Goal: Information Seeking & Learning: Compare options

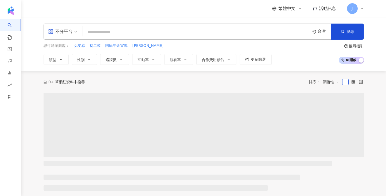
click at [96, 31] on input "search" at bounding box center [196, 32] width 223 height 10
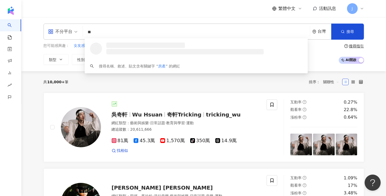
type input "*"
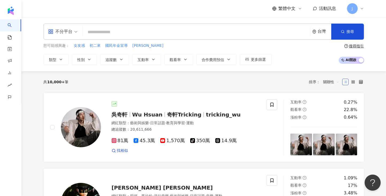
click at [109, 34] on input "search" at bounding box center [196, 32] width 223 height 10
click at [64, 29] on div "不分平台" at bounding box center [60, 31] width 25 height 9
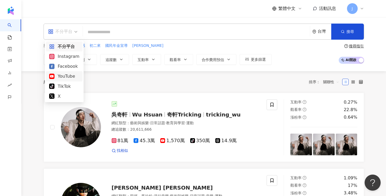
click at [66, 75] on div "YouTube" at bounding box center [64, 76] width 30 height 7
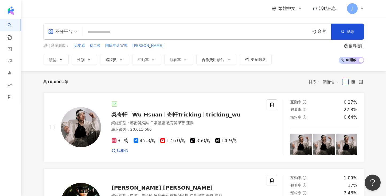
click at [105, 33] on input "search" at bounding box center [196, 32] width 223 height 10
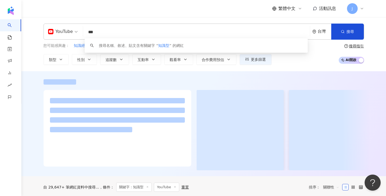
type input "***"
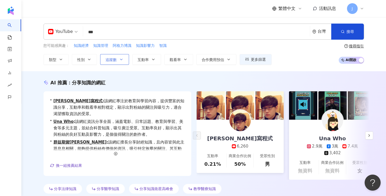
click at [116, 60] on span "追蹤數" at bounding box center [111, 59] width 11 height 4
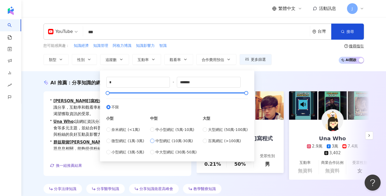
click at [173, 140] on span "中型網紅 (10萬-30萬)" at bounding box center [173, 141] width 37 height 6
type input "******"
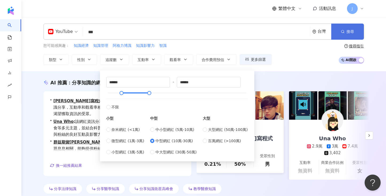
click at [343, 35] on button "搜尋" at bounding box center [347, 32] width 33 height 16
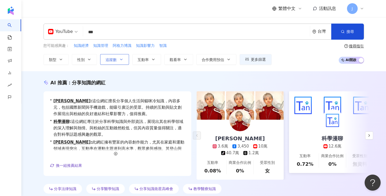
click at [119, 57] on icon "button" at bounding box center [121, 59] width 4 height 4
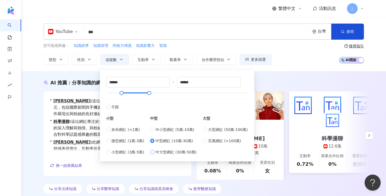
click at [178, 150] on span "中大型網紅 (30萬-50萬)" at bounding box center [175, 152] width 41 height 6
type input "******"
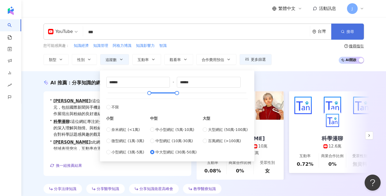
click at [343, 31] on icon "button" at bounding box center [343, 32] width 4 height 4
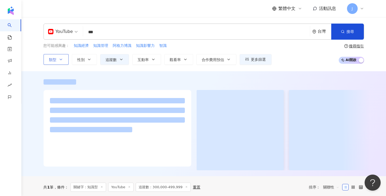
click at [62, 57] on icon "button" at bounding box center [61, 59] width 4 height 4
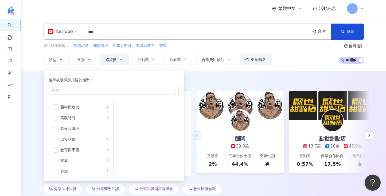
click at [100, 27] on input "***" at bounding box center [196, 32] width 223 height 10
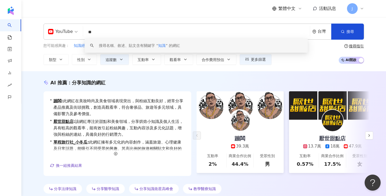
type input "*"
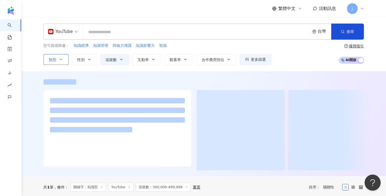
click at [56, 56] on button "類型" at bounding box center [56, 59] width 25 height 11
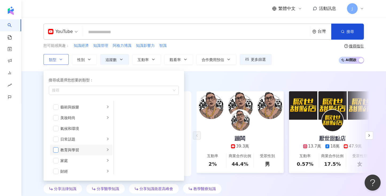
click at [56, 148] on span "button" at bounding box center [55, 149] width 5 height 5
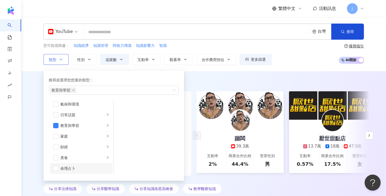
scroll to position [40, 0]
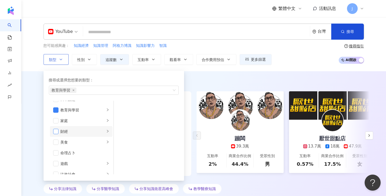
click at [56, 131] on span "button" at bounding box center [55, 130] width 5 height 5
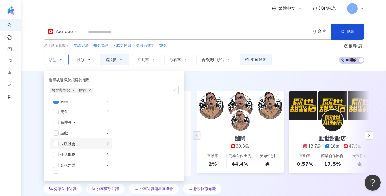
scroll to position [80, 0]
click at [104, 134] on li "法政社會" at bounding box center [81, 133] width 63 height 11
click at [77, 133] on div "科技" at bounding box center [83, 136] width 44 height 6
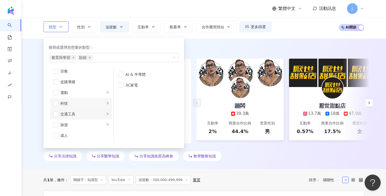
scroll to position [40, 0]
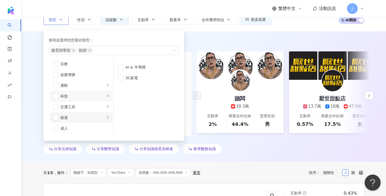
click at [98, 117] on div "旅遊" at bounding box center [83, 117] width 44 height 6
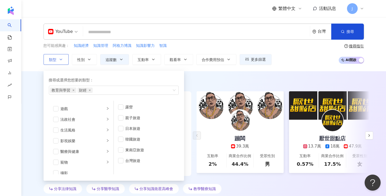
scroll to position [0, 0]
click at [98, 107] on div "藝術與娛樂" at bounding box center [83, 107] width 44 height 6
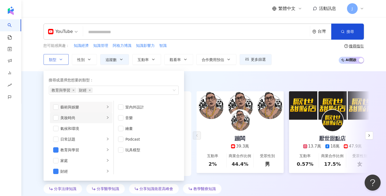
click at [96, 115] on div "美妝時尚" at bounding box center [83, 118] width 44 height 6
click at [89, 131] on li "氣候和環境" at bounding box center [81, 128] width 63 height 11
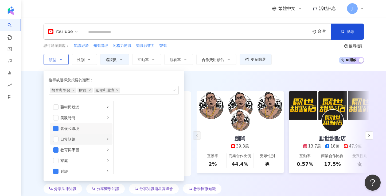
click at [87, 139] on div "日常話題" at bounding box center [83, 139] width 44 height 6
click at [56, 128] on span "button" at bounding box center [55, 128] width 5 height 5
click at [106, 139] on icon "right" at bounding box center [107, 138] width 3 height 3
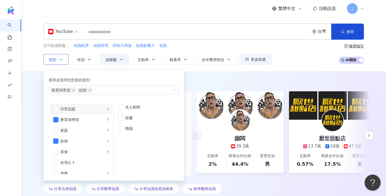
scroll to position [40, 0]
click at [106, 120] on icon "right" at bounding box center [107, 120] width 3 height 3
click at [106, 111] on div "button" at bounding box center [107, 109] width 3 height 5
click at [57, 110] on span "button" at bounding box center [55, 109] width 5 height 5
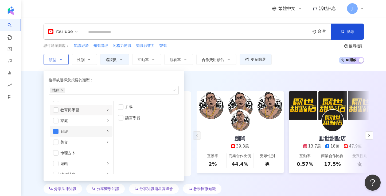
click at [106, 132] on icon "right" at bounding box center [107, 130] width 3 height 3
click at [220, 74] on div "AI 推薦 ： 分享知識的網紅 • 蹦闆 : 該網紅以奢侈品、美妝及旅遊為主題，並積極分享個人資訊與街頭挑戰，吸引了大量互動。在美妝時尚類別中具高觀看率，活動…" at bounding box center [203, 136] width 365 height 130
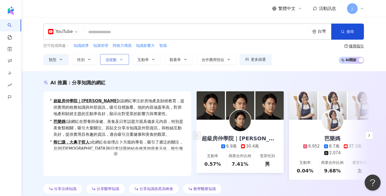
click at [115, 58] on span "追蹤數" at bounding box center [111, 59] width 11 height 4
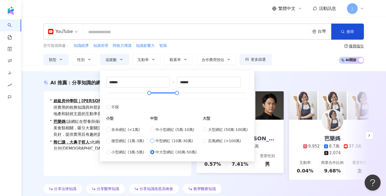
click at [163, 139] on span "中型網紅 (10萬-30萬)" at bounding box center [173, 141] width 37 height 6
type input "******"
drag, startPoint x: 208, startPoint y: 81, endPoint x: 183, endPoint y: 79, distance: 24.9
click at [183, 79] on input "******" at bounding box center [208, 82] width 63 height 10
type input "******"
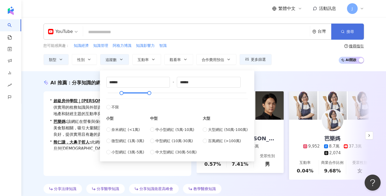
click at [339, 32] on button "搜尋" at bounding box center [347, 32] width 33 height 16
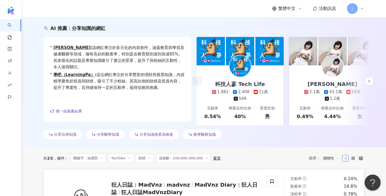
scroll to position [80, 0]
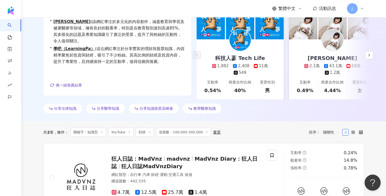
click at [101, 136] on span "關鍵字：知識型" at bounding box center [89, 131] width 36 height 9
click at [103, 133] on icon at bounding box center [101, 131] width 3 height 3
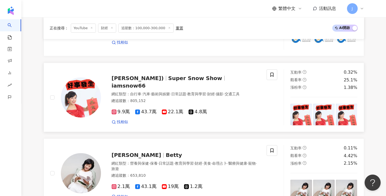
scroll to position [681, 0]
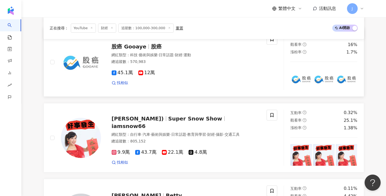
click at [152, 49] on span "股癌" at bounding box center [156, 46] width 11 height 6
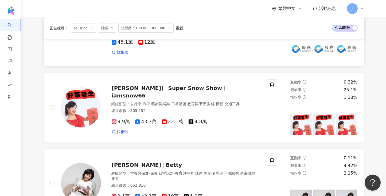
scroll to position [721, 0]
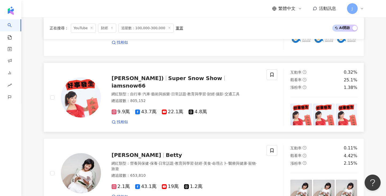
click at [201, 81] on span "Super Snow Show" at bounding box center [197, 78] width 58 height 6
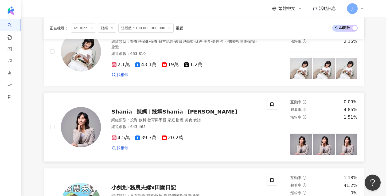
scroll to position [881, 0]
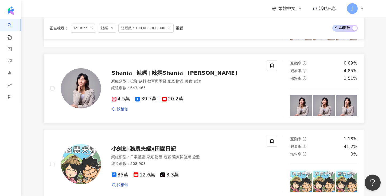
click at [185, 75] on div at bounding box center [185, 73] width 0 height 5
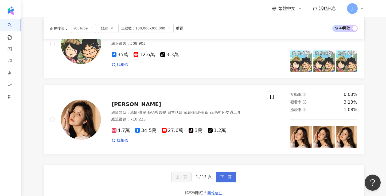
click at [227, 182] on button "下一頁" at bounding box center [226, 176] width 20 height 11
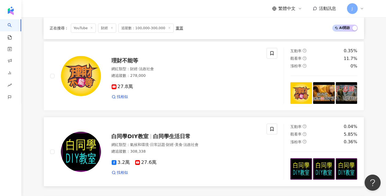
scroll to position [974, 0]
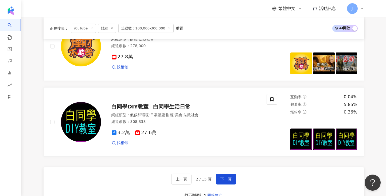
click at [235, 184] on div "上一頁 2 / 15 頁 下一頁 找不到網紅？ 回報建立" at bounding box center [204, 186] width 321 height 38
click at [234, 184] on button "下一頁" at bounding box center [226, 178] width 20 height 11
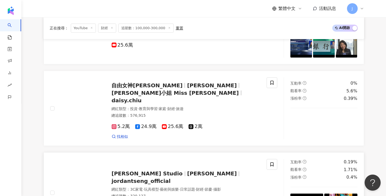
scroll to position [861, 0]
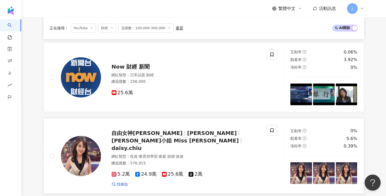
click at [196, 140] on span "黛西小姐 Miss Daisy" at bounding box center [175, 140] width 127 height 6
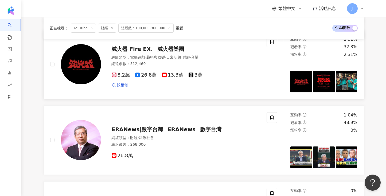
scroll to position [341, 0]
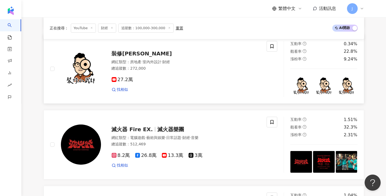
drag, startPoint x: 136, startPoint y: 57, endPoint x: 249, endPoint y: 61, distance: 113.3
click at [136, 57] on span "裝修[PERSON_NAME]" at bounding box center [142, 53] width 60 height 6
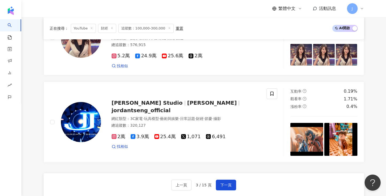
scroll to position [982, 0]
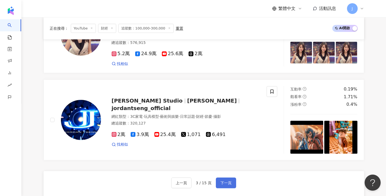
click at [219, 177] on button "下一頁" at bounding box center [226, 182] width 20 height 11
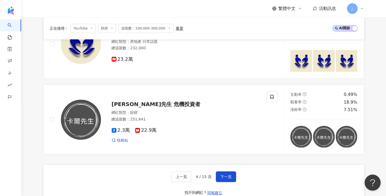
scroll to position [810, 0]
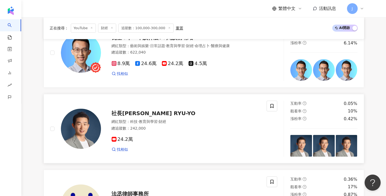
click at [120, 114] on span "社長劉洋 CEO RYU-YO" at bounding box center [154, 113] width 84 height 6
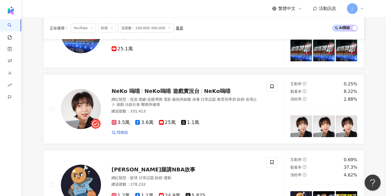
scroll to position [329, 0]
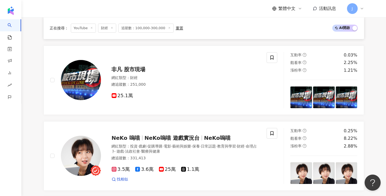
drag, startPoint x: 205, startPoint y: 145, endPoint x: 261, endPoint y: 4, distance: 151.0
click at [205, 141] on span "NeKo嗚喵" at bounding box center [217, 137] width 26 height 6
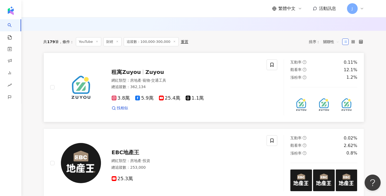
scroll to position [169, 0]
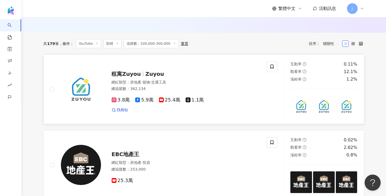
click at [121, 77] on span "租寓Zuyou" at bounding box center [126, 74] width 29 height 6
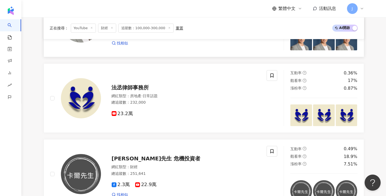
scroll to position [970, 0]
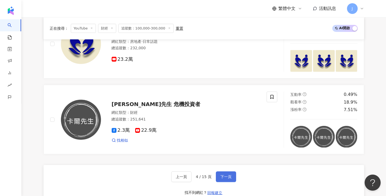
click at [227, 178] on span "下一頁" at bounding box center [225, 176] width 11 height 4
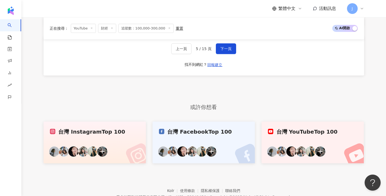
scroll to position [1088, 0]
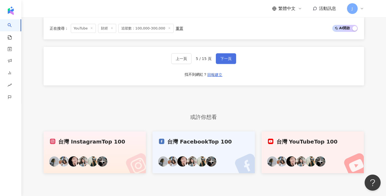
click at [219, 64] on button "下一頁" at bounding box center [226, 58] width 20 height 11
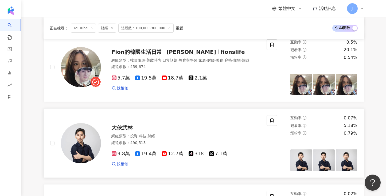
scroll to position [892, 0]
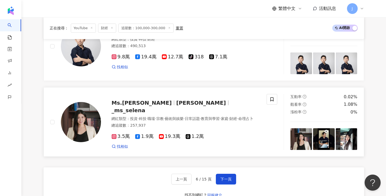
click at [200, 116] on span "日常話題" at bounding box center [192, 118] width 15 height 4
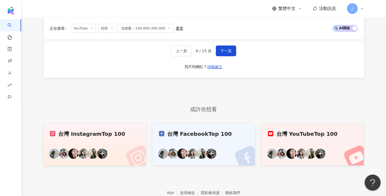
scroll to position [1013, 0]
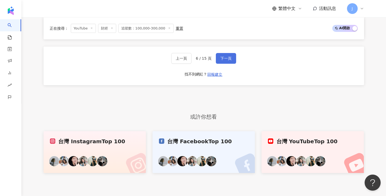
click at [222, 60] on span "下一頁" at bounding box center [225, 58] width 11 height 4
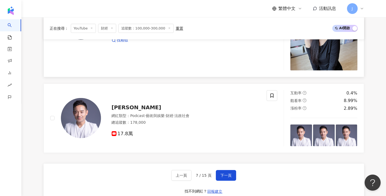
scroll to position [1054, 0]
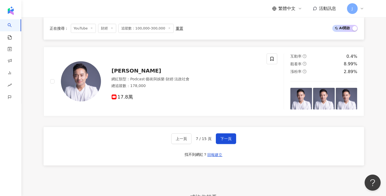
drag, startPoint x: 224, startPoint y: 142, endPoint x: 266, endPoint y: 2, distance: 146.7
click at [224, 141] on span "下一頁" at bounding box center [225, 138] width 11 height 4
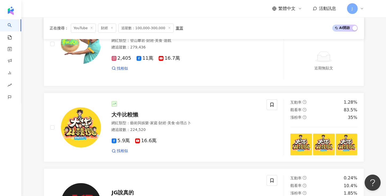
scroll to position [1027, 0]
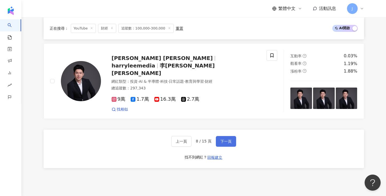
click at [229, 143] on span "下一頁" at bounding box center [225, 141] width 11 height 4
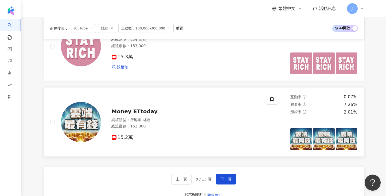
scroll to position [968, 0]
click at [227, 181] on span "下一頁" at bounding box center [225, 179] width 11 height 4
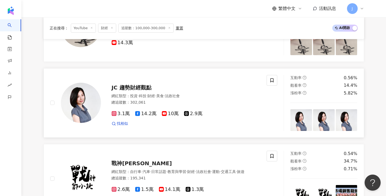
scroll to position [532, 0]
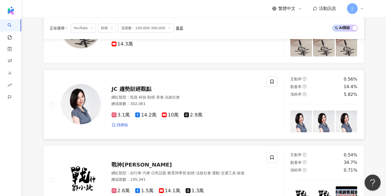
click at [145, 92] on span "JC 趨勢財經觀點" at bounding box center [132, 88] width 40 height 6
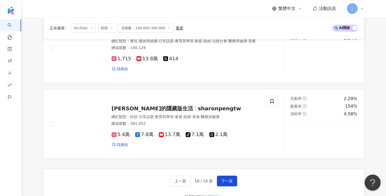
scroll to position [973, 0]
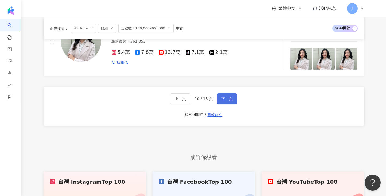
click at [229, 101] on span "下一頁" at bounding box center [226, 98] width 11 height 4
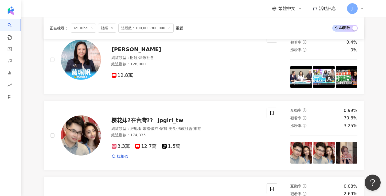
scroll to position [527, 0]
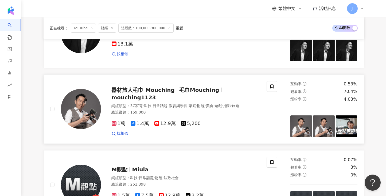
click at [189, 92] on span "毛巾Mouching" at bounding box center [199, 90] width 40 height 6
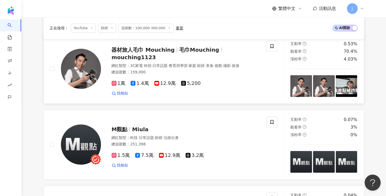
scroll to position [723, 0]
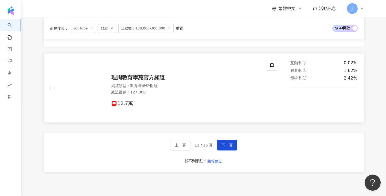
scroll to position [1008, 0]
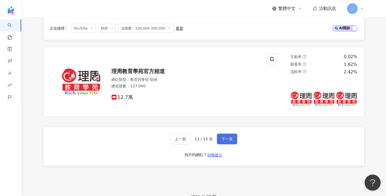
click at [229, 141] on span "下一頁" at bounding box center [226, 138] width 11 height 4
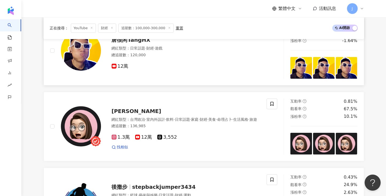
scroll to position [955, 0]
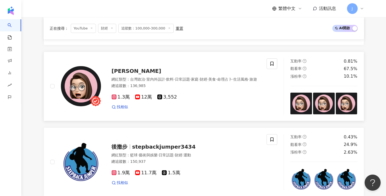
click at [116, 70] on span "Alf 奧菠" at bounding box center [137, 71] width 50 height 6
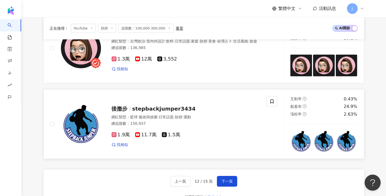
scroll to position [995, 0]
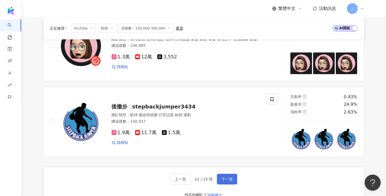
click at [227, 181] on span "下一頁" at bounding box center [226, 179] width 11 height 4
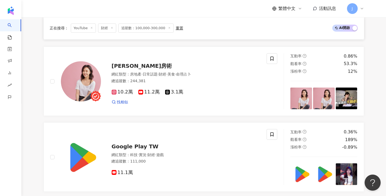
scroll to position [928, 0]
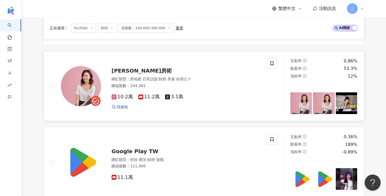
click at [217, 82] on div "網紅類型 ： 房地產 · 日常話題 · 財經 · 美食 · 命理占卜" at bounding box center [186, 78] width 149 height 5
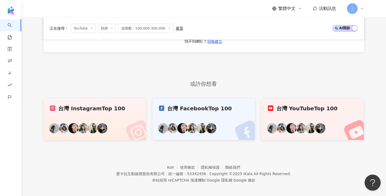
scroll to position [1079, 0]
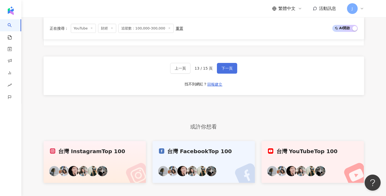
click at [229, 70] on span "下一頁" at bounding box center [226, 68] width 11 height 4
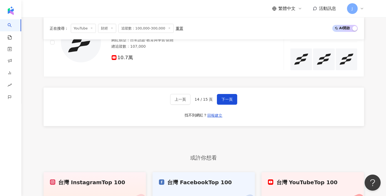
scroll to position [1048, 0]
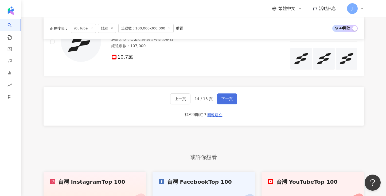
click at [229, 104] on button "下一頁" at bounding box center [227, 98] width 20 height 11
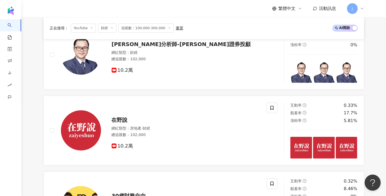
scroll to position [618, 0]
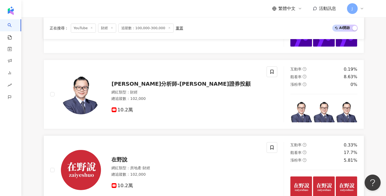
click at [114, 162] on span "在野說" at bounding box center [120, 159] width 16 height 6
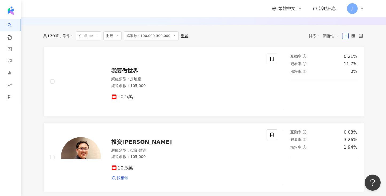
scroll to position [0, 0]
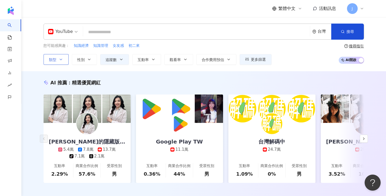
click at [61, 62] on button "類型" at bounding box center [56, 59] width 25 height 11
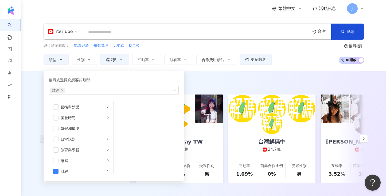
click at [101, 37] on input "search" at bounding box center [196, 32] width 223 height 10
click at [101, 35] on input "search" at bounding box center [196, 32] width 223 height 10
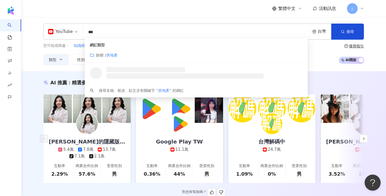
type input "***"
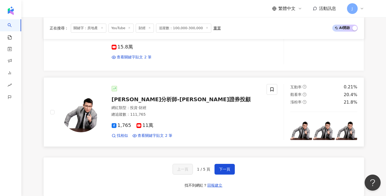
scroll to position [841, 0]
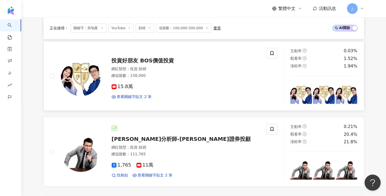
click at [164, 57] on span "投資好朋友 BOS價值投資" at bounding box center [143, 60] width 63 height 6
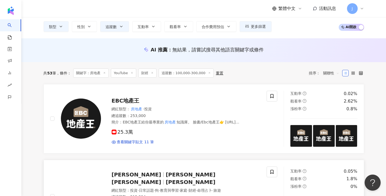
scroll to position [40, 0]
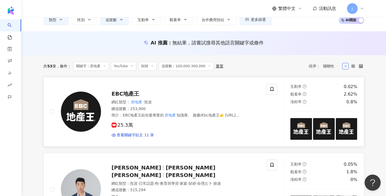
click at [127, 96] on span "EBC地產王" at bounding box center [126, 93] width 28 height 6
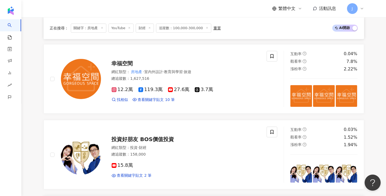
scroll to position [881, 0]
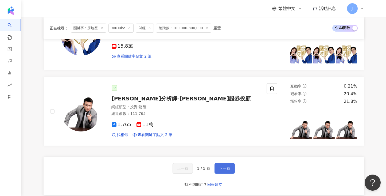
click at [224, 166] on span "下一頁" at bounding box center [224, 168] width 11 height 4
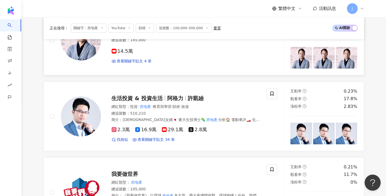
scroll to position [280, 0]
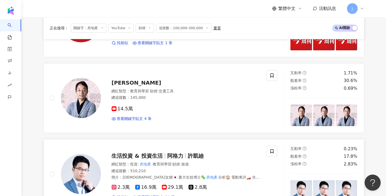
click at [188, 156] on span "許凱廸" at bounding box center [196, 155] width 16 height 6
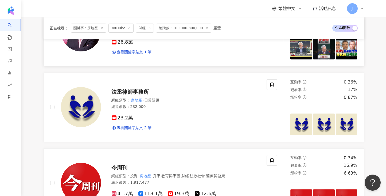
scroll to position [0, 0]
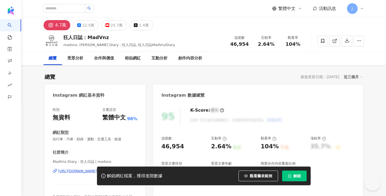
click at [112, 25] on div "25.7萬" at bounding box center [117, 24] width 12 height 7
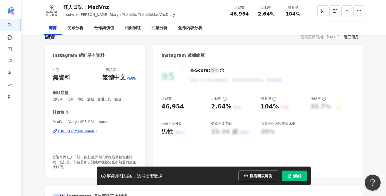
click at [91, 131] on div "https://www.instagram.com/madvnz/" at bounding box center [77, 130] width 39 height 5
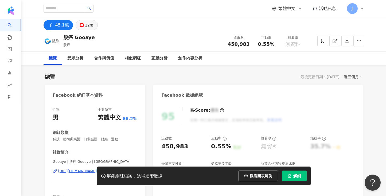
click at [89, 25] on div "12萬" at bounding box center [89, 24] width 9 height 7
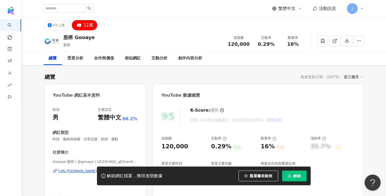
scroll to position [40, 0]
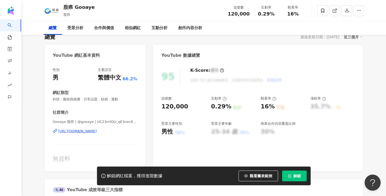
click at [95, 128] on div "https://www.youtube.com/channel/UC23rnlQU_qE3cec9x709peA" at bounding box center [77, 130] width 39 height 5
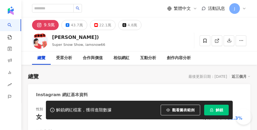
click at [111, 27] on div "22.1萬" at bounding box center [105, 24] width 12 height 7
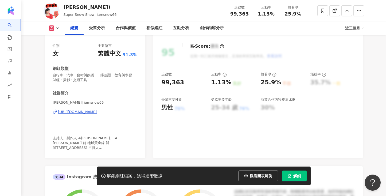
scroll to position [80, 0]
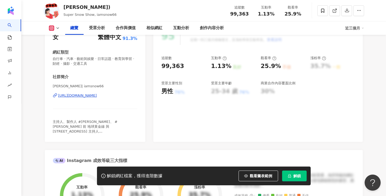
click at [88, 96] on div "https://www.instagram.com/iamsnow66/" at bounding box center [77, 95] width 39 height 5
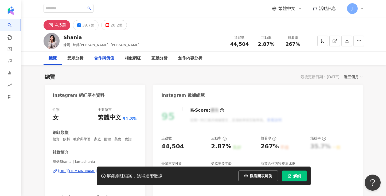
click at [114, 52] on div "合作與價值" at bounding box center [104, 58] width 31 height 13
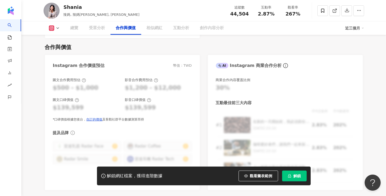
click at [58, 31] on div "總覽 受眾分析 合作與價值 相似網紅 互動分析 創作內容分析 近三個月" at bounding box center [204, 27] width 321 height 13
click at [57, 27] on icon at bounding box center [58, 28] width 4 height 4
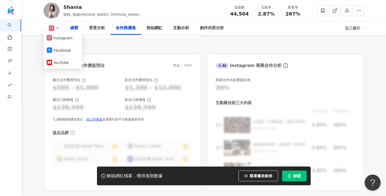
click at [80, 29] on div "總覽" at bounding box center [74, 27] width 19 height 13
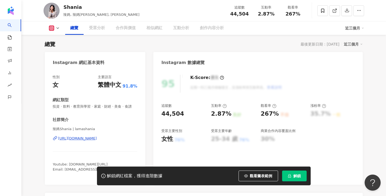
click at [110, 20] on div "Shania 辣媽, 辣媽Shania, Shania Lama 追蹤數 44,504 互動率 2.87% 觀看率 267%" at bounding box center [204, 10] width 342 height 21
click at [114, 27] on div "合作與價值" at bounding box center [126, 27] width 31 height 13
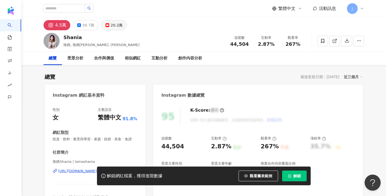
click at [114, 24] on div "20.2萬" at bounding box center [117, 24] width 12 height 7
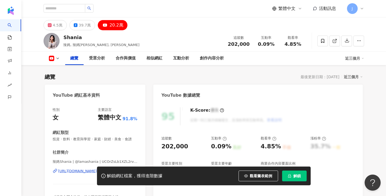
click at [97, 168] on div "https://www.youtube.com/channel/UCOrZsLb1XZL2rvNz0LPNY4w" at bounding box center [77, 170] width 39 height 5
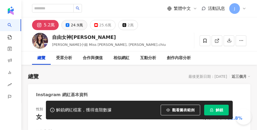
click at [83, 23] on div "24.9萬" at bounding box center [77, 24] width 12 height 7
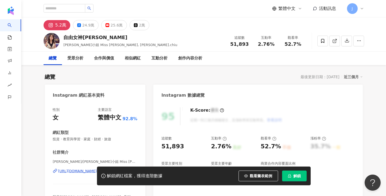
click at [102, 24] on button "25.6萬" at bounding box center [114, 25] width 26 height 10
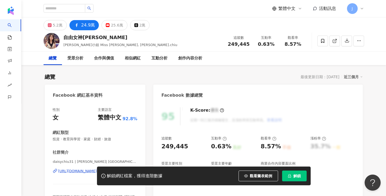
click at [74, 130] on div "解鎖網紅檔案，獲得進階數據 觀看圖表範例 解鎖" at bounding box center [193, 175] width 386 height 19
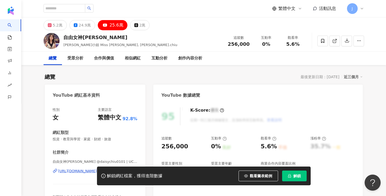
click at [85, 130] on div "解鎖網紅檔案，獲得進階數據 觀看圖表範例 解鎖" at bounding box center [193, 175] width 386 height 19
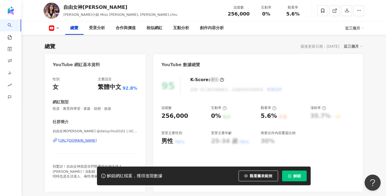
scroll to position [40, 0]
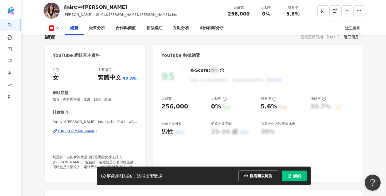
click at [94, 129] on div "[URL][DOMAIN_NAME]" at bounding box center [77, 130] width 39 height 5
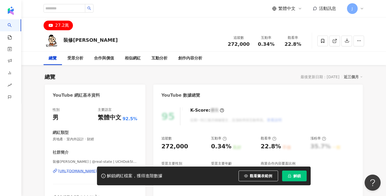
click at [69, 130] on div "解鎖網紅檔案，獲得進階數據 觀看圖表範例 解鎖" at bounding box center [193, 175] width 386 height 19
click at [76, 130] on div "解鎖網紅檔案，獲得進階數據 觀看圖表範例 解鎖" at bounding box center [193, 175] width 386 height 19
click at [72, 130] on div "解鎖網紅檔案，獲得進階數據 觀看圖表範例 解鎖" at bounding box center [193, 175] width 386 height 19
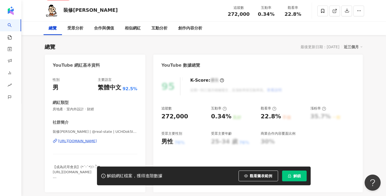
scroll to position [40, 0]
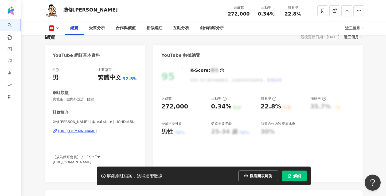
click at [74, 130] on div "[URL][DOMAIN_NAME]" at bounding box center [77, 130] width 39 height 5
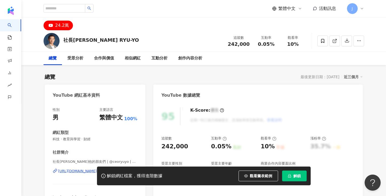
click at [73, 130] on div "解鎖網紅檔案，獲得進階數據 觀看圖表範例 解鎖" at bounding box center [193, 175] width 386 height 19
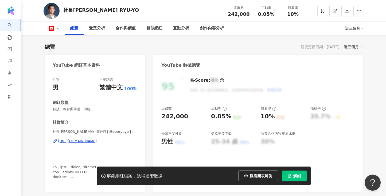
scroll to position [40, 0]
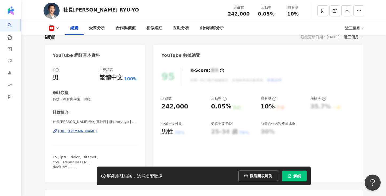
click at [88, 129] on div "https://www.youtube.com/channel/UCGmFPhWxFZK_JHxITRR3jMA" at bounding box center [77, 130] width 39 height 5
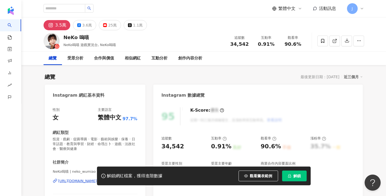
click at [108, 29] on div "25萬" at bounding box center [112, 24] width 9 height 7
click at [115, 24] on button "25萬" at bounding box center [110, 25] width 22 height 10
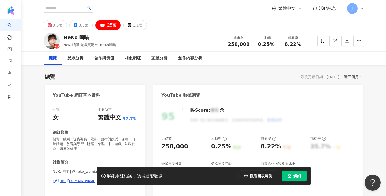
click at [79, 130] on div "[URL][DOMAIN_NAME]" at bounding box center [77, 180] width 39 height 5
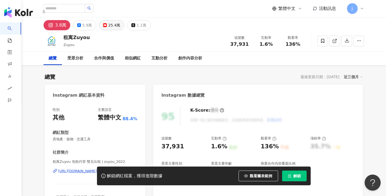
click at [104, 24] on icon at bounding box center [105, 25] width 4 height 4
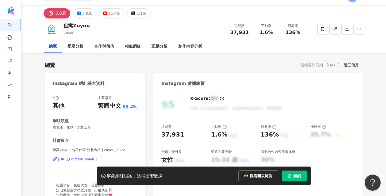
scroll to position [40, 0]
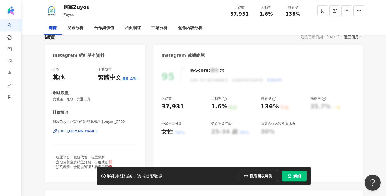
click at [97, 133] on div "[URL][DOMAIN_NAME]" at bounding box center [77, 130] width 39 height 5
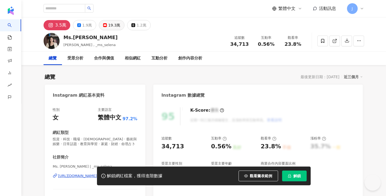
click at [120, 28] on button "19.3萬" at bounding box center [112, 25] width 26 height 10
click at [119, 27] on button "19.3萬" at bounding box center [112, 25] width 26 height 10
click at [117, 26] on div "19.3萬" at bounding box center [114, 24] width 12 height 7
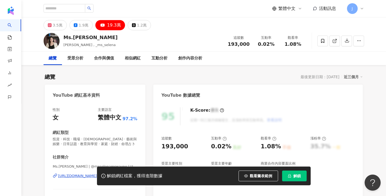
scroll to position [40, 0]
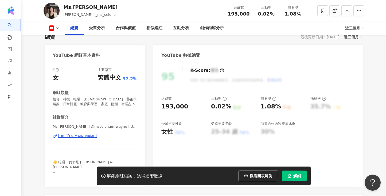
click at [85, 130] on div "https://www.youtube.com/channel/UCDGQy_7kFITT3VHbVNPnXKg" at bounding box center [77, 135] width 39 height 5
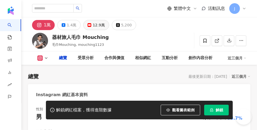
click at [105, 24] on div "12.9萬" at bounding box center [99, 24] width 12 height 7
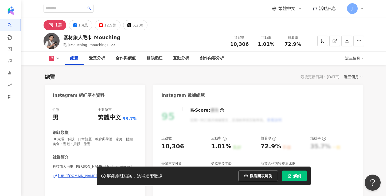
scroll to position [40, 0]
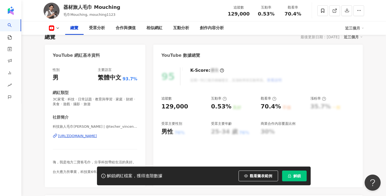
click at [99, 130] on div "科技旅人毛巾Vincent | @techer_vincent | UC6kh50A4TMslBLMnv0MeArw https://www.youtube.…" at bounding box center [95, 139] width 85 height 31
click at [97, 130] on div "https://www.youtube.com/channel/UC6kh50A4TMslBLMnv0MeArw" at bounding box center [77, 135] width 39 height 5
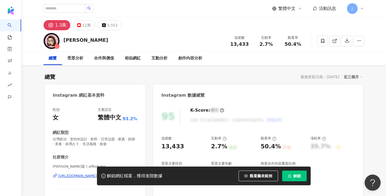
drag, startPoint x: 63, startPoint y: 40, endPoint x: 109, endPoint y: 74, distance: 57.4
click at [77, 40] on div "[PERSON_NAME] 追蹤數 13,433 互動率 2.7% 觀看率 50.4%" at bounding box center [204, 40] width 342 height 21
click at [82, 25] on div "12萬" at bounding box center [86, 24] width 9 height 7
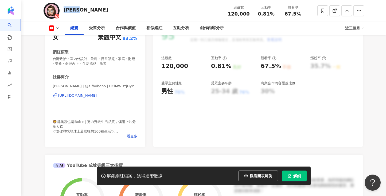
click at [91, 98] on div "https://www.youtube.com/channel/UClMWDYjHyPCd2x90W58x0lA" at bounding box center [77, 95] width 39 height 5
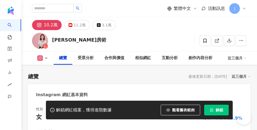
click at [91, 39] on div "[PERSON_NAME]房術 追蹤數 101,653 互動率 1.44% 觀看率 103%" at bounding box center [139, 40] width 236 height 21
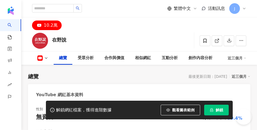
drag, startPoint x: 65, startPoint y: 40, endPoint x: 84, endPoint y: 40, distance: 18.7
click at [84, 40] on div "在野說 追蹤數 102,000 互動率 0.33% 觀看率 17.7%" at bounding box center [139, 40] width 236 height 21
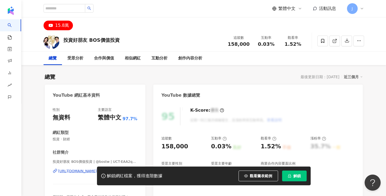
drag, startPoint x: 63, startPoint y: 39, endPoint x: 127, endPoint y: 38, distance: 64.6
click at [127, 38] on div "投資好朋友 BOS價值投資 追蹤數 158,000 互動率 0.03% 觀看率 1.52%" at bounding box center [204, 40] width 342 height 21
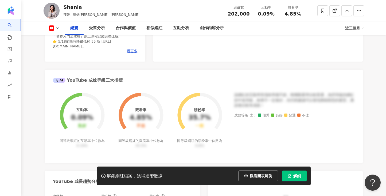
scroll to position [280, 0]
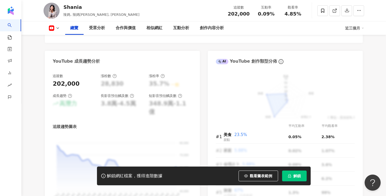
click at [287, 174] on button "解鎖" at bounding box center [294, 175] width 25 height 11
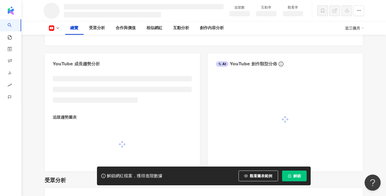
scroll to position [268, 0]
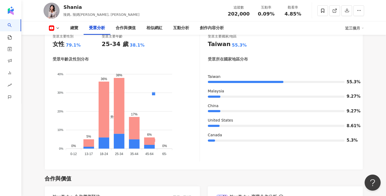
scroll to position [296, 0]
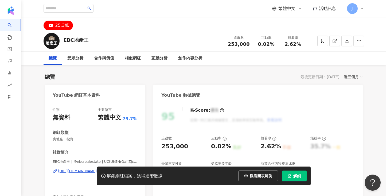
click at [78, 170] on div "解鎖網紅檔案，獲得進階數據 觀看圖表範例 解鎖" at bounding box center [193, 175] width 386 height 19
click at [80, 173] on div "解鎖網紅檔案，獲得進階數據 觀看圖表範例 解鎖" at bounding box center [193, 175] width 386 height 19
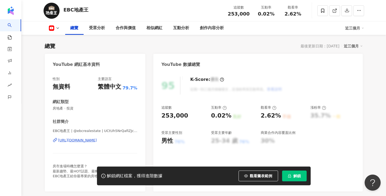
scroll to position [40, 0]
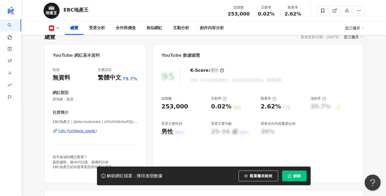
click at [96, 132] on div "https://www.youtube.com/channel/UCtUh5NrQafIZJcm1eR9V1UQ" at bounding box center [77, 130] width 39 height 5
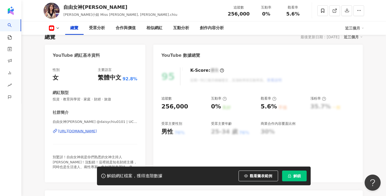
scroll to position [40, 0]
click at [294, 174] on span "解鎖" at bounding box center [297, 175] width 7 height 4
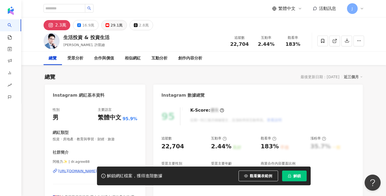
drag, startPoint x: 216, startPoint y: 4, endPoint x: 114, endPoint y: 24, distance: 104.5
click at [114, 24] on div "29.1萬" at bounding box center [117, 24] width 12 height 7
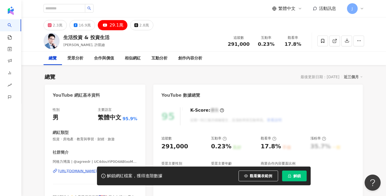
click at [80, 130] on div "解鎖網紅檔案，獲得進階數據 觀看圖表範例 解鎖" at bounding box center [193, 175] width 386 height 19
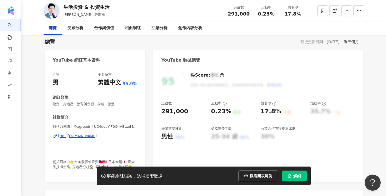
scroll to position [40, 0]
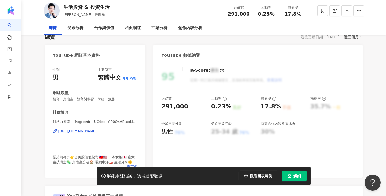
click at [97, 129] on div "https://www.youtube.com/channel/UC4douYiP0O4ABtxoMuo9yNA" at bounding box center [77, 130] width 39 height 5
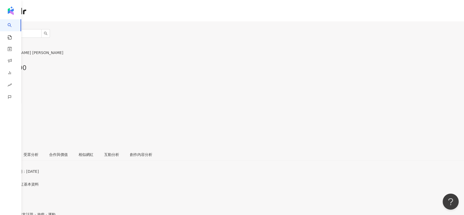
scroll to position [33, 0]
